Goal: Task Accomplishment & Management: Manage account settings

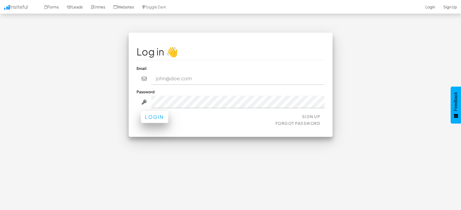
type input "[EMAIL_ADDRESS][DOMAIN_NAME]"
click at [158, 113] on button "Login" at bounding box center [154, 117] width 27 height 12
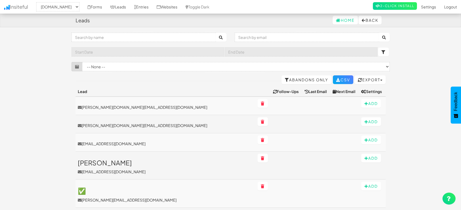
select select "1505"
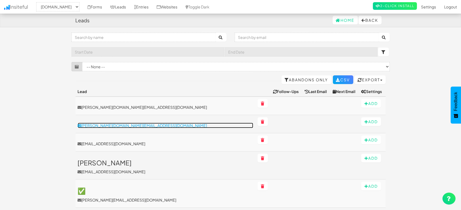
click at [98, 125] on p "[PERSON_NAME][DOMAIN_NAME][EMAIL_ADDRESS][DOMAIN_NAME]" at bounding box center [165, 125] width 175 height 5
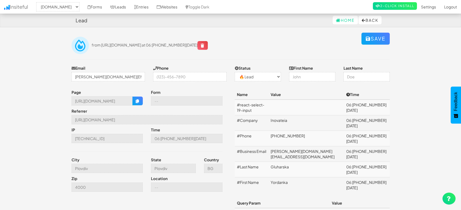
select select "1505"
select select "0"
click at [143, 6] on link "Entries" at bounding box center [141, 7] width 23 height 14
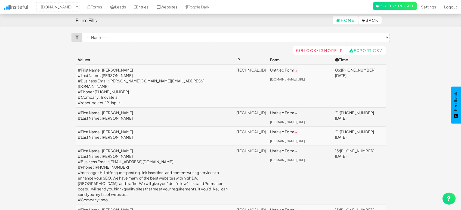
select select "1505"
click at [123, 6] on link "Leads" at bounding box center [118, 7] width 24 height 14
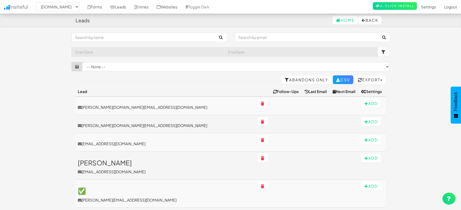
select select "1505"
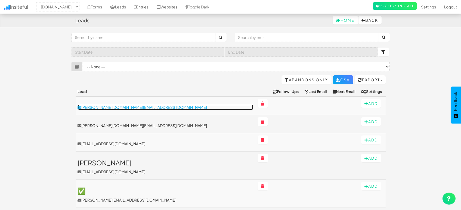
click at [99, 104] on p "[PERSON_NAME][DOMAIN_NAME][EMAIL_ADDRESS][DOMAIN_NAME]" at bounding box center [165, 106] width 175 height 5
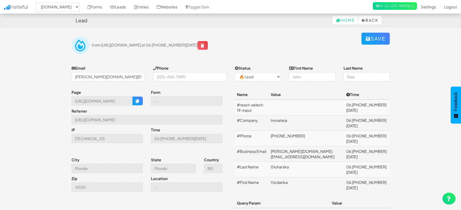
select select "1505"
select select "0"
click at [54, 79] on body "Lead Home Back Toggle navigation Insiteful -- None -- mapsted.com Forms Leads E…" at bounding box center [230, 121] width 461 height 242
click at [323, 146] on td "[PERSON_NAME][DOMAIN_NAME][EMAIL_ADDRESS][DOMAIN_NAME]" at bounding box center [306, 153] width 76 height 15
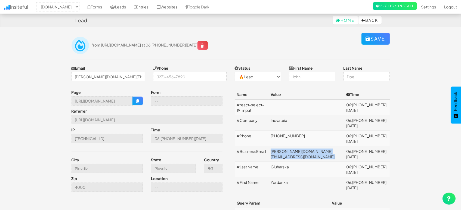
click at [323, 146] on td "[PERSON_NAME][DOMAIN_NAME][EMAIL_ADDRESS][DOMAIN_NAME]" at bounding box center [306, 153] width 76 height 15
copy td "[PERSON_NAME][DOMAIN_NAME][EMAIL_ADDRESS][DOMAIN_NAME]"
click at [307, 177] on td "Yordanka" at bounding box center [306, 184] width 76 height 15
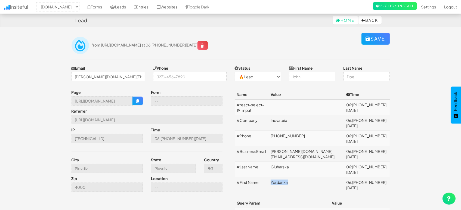
copy td "Yordanka"
click at [311, 162] on td "Gluharska" at bounding box center [306, 169] width 76 height 15
copy td "Gluharska"
click at [317, 131] on td "+359888290003" at bounding box center [306, 138] width 76 height 15
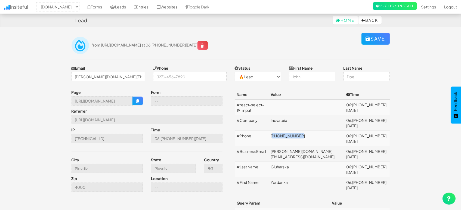
click at [317, 131] on td "+359888290003" at bounding box center [306, 138] width 76 height 15
copy td "+359888290003"
click at [317, 115] on td "Inovateia" at bounding box center [306, 122] width 76 height 15
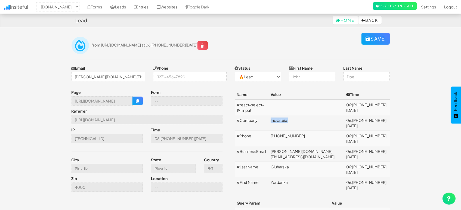
click at [317, 115] on td "Inovateia" at bounding box center [306, 122] width 76 height 15
copy td "Inovateia"
click at [144, 119] on input "https://mapsted.com/en-ae/partner" at bounding box center [146, 119] width 151 height 9
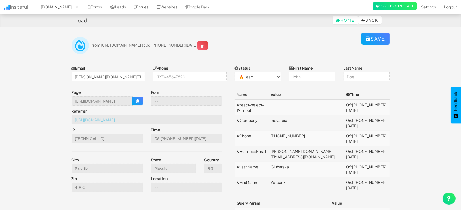
click at [149, 119] on input "https://mapsted.com/en-ae/partner" at bounding box center [146, 119] width 151 height 9
click at [136, 101] on icon "button" at bounding box center [138, 101] width 4 height 4
click at [161, 172] on input "Plovdiv" at bounding box center [173, 168] width 45 height 9
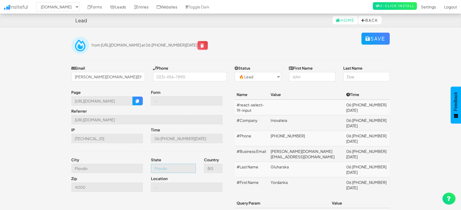
click at [161, 172] on input "Plovdiv" at bounding box center [173, 168] width 45 height 9
